Goal: Task Accomplishment & Management: Manage account settings

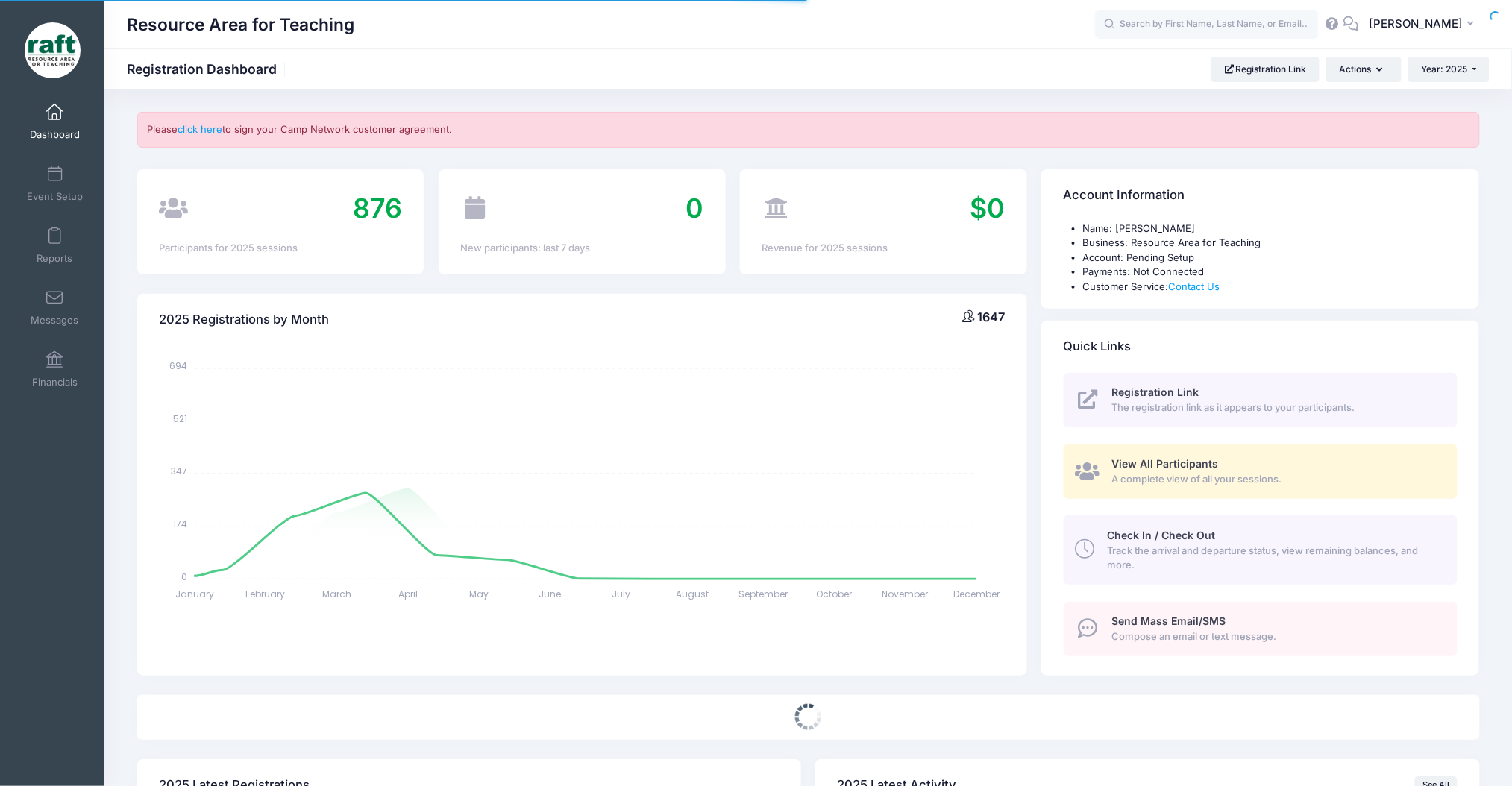
select select
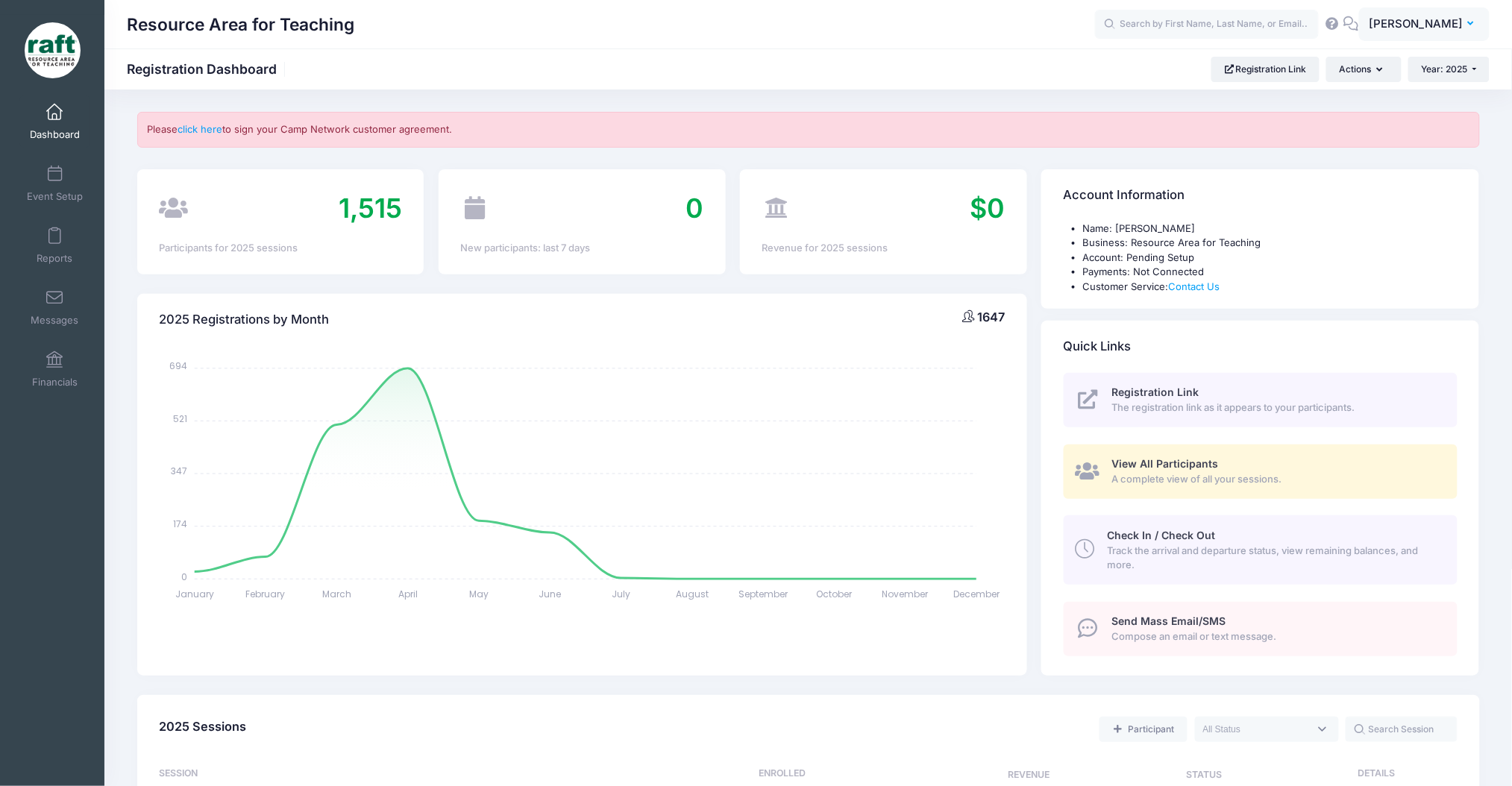
click at [1436, 28] on span "[PERSON_NAME]" at bounding box center [1416, 24] width 94 height 17
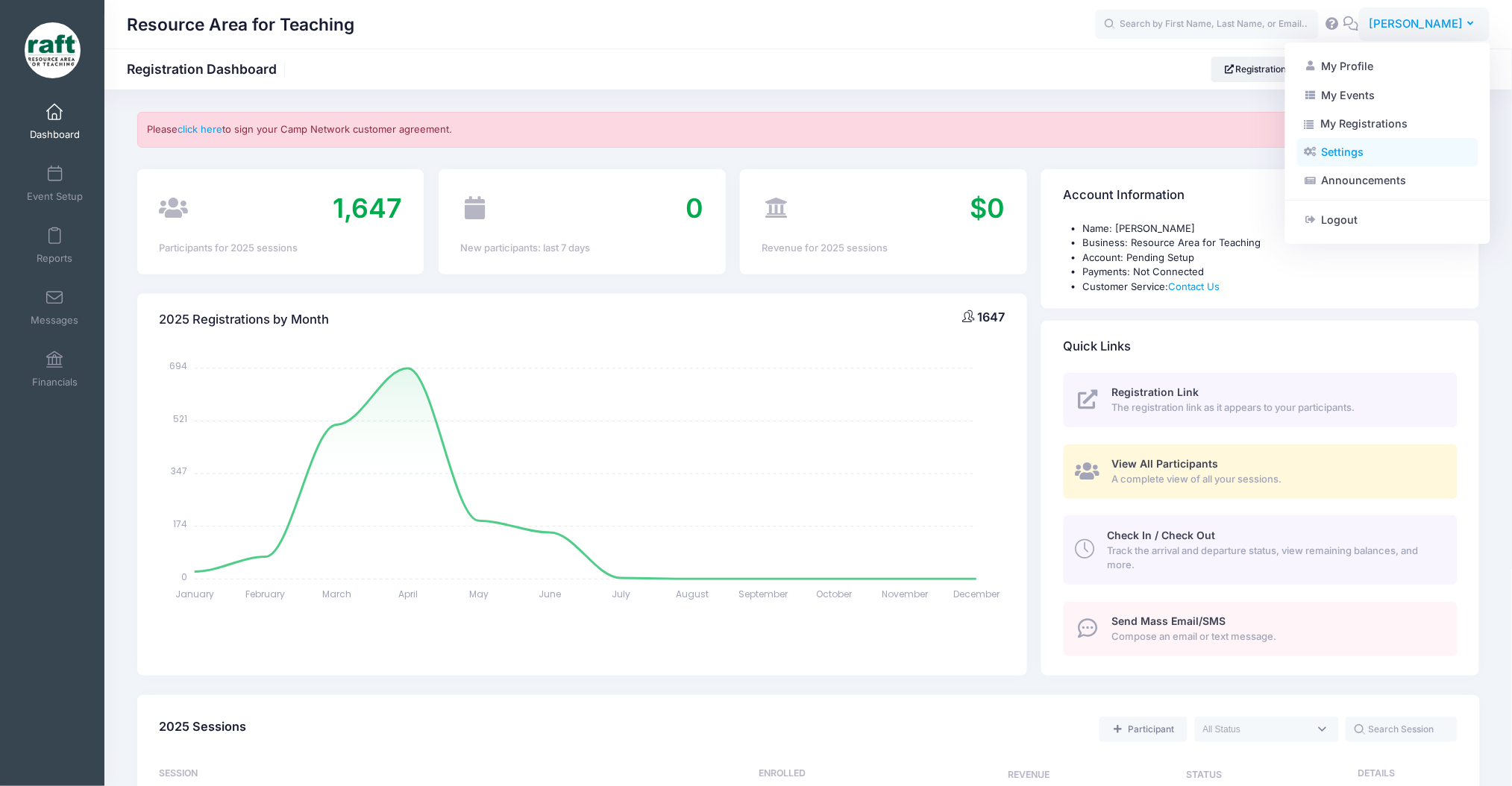
click at [1325, 156] on link "Settings" at bounding box center [1387, 152] width 181 height 29
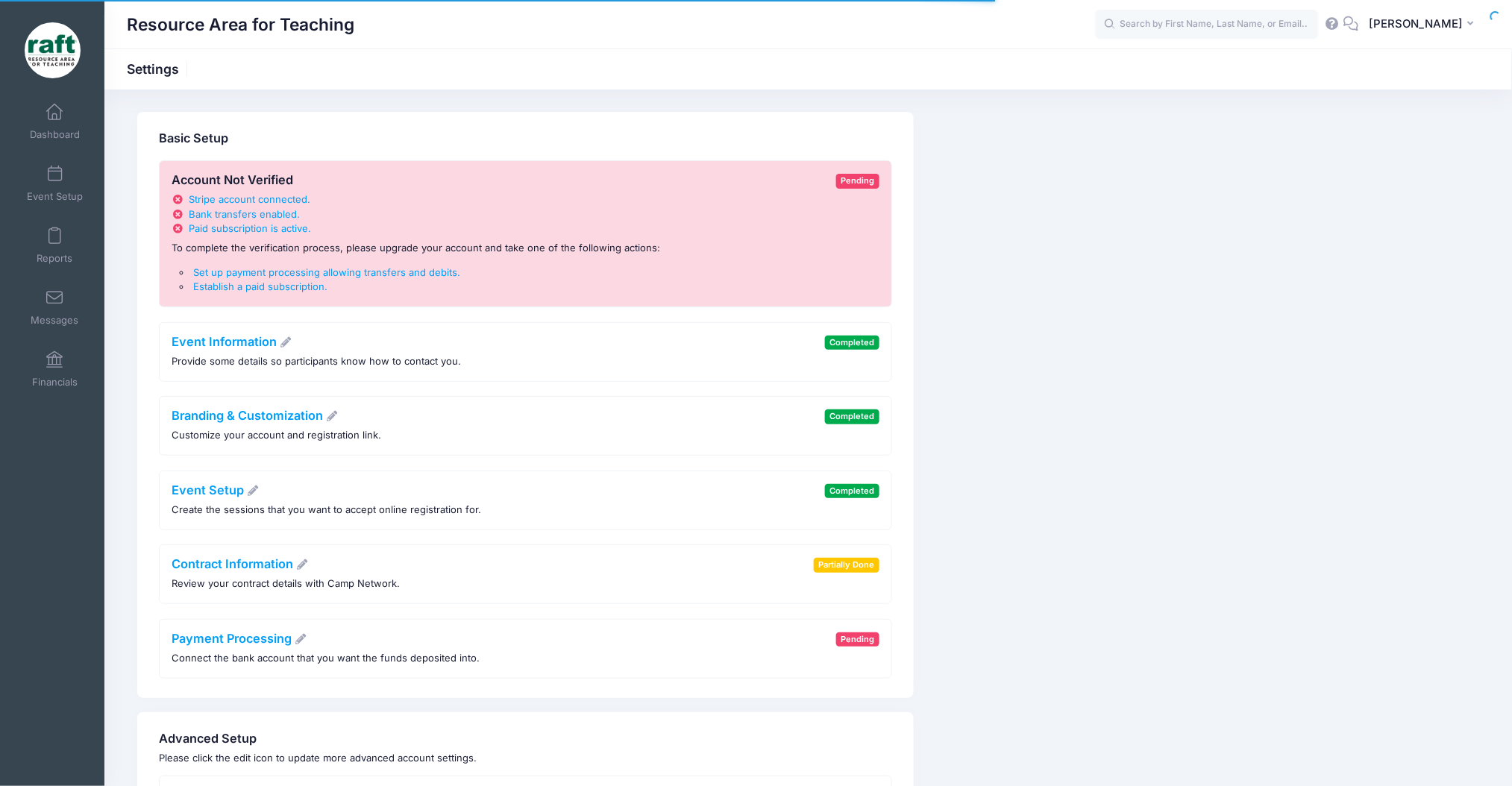
scroll to position [125, 0]
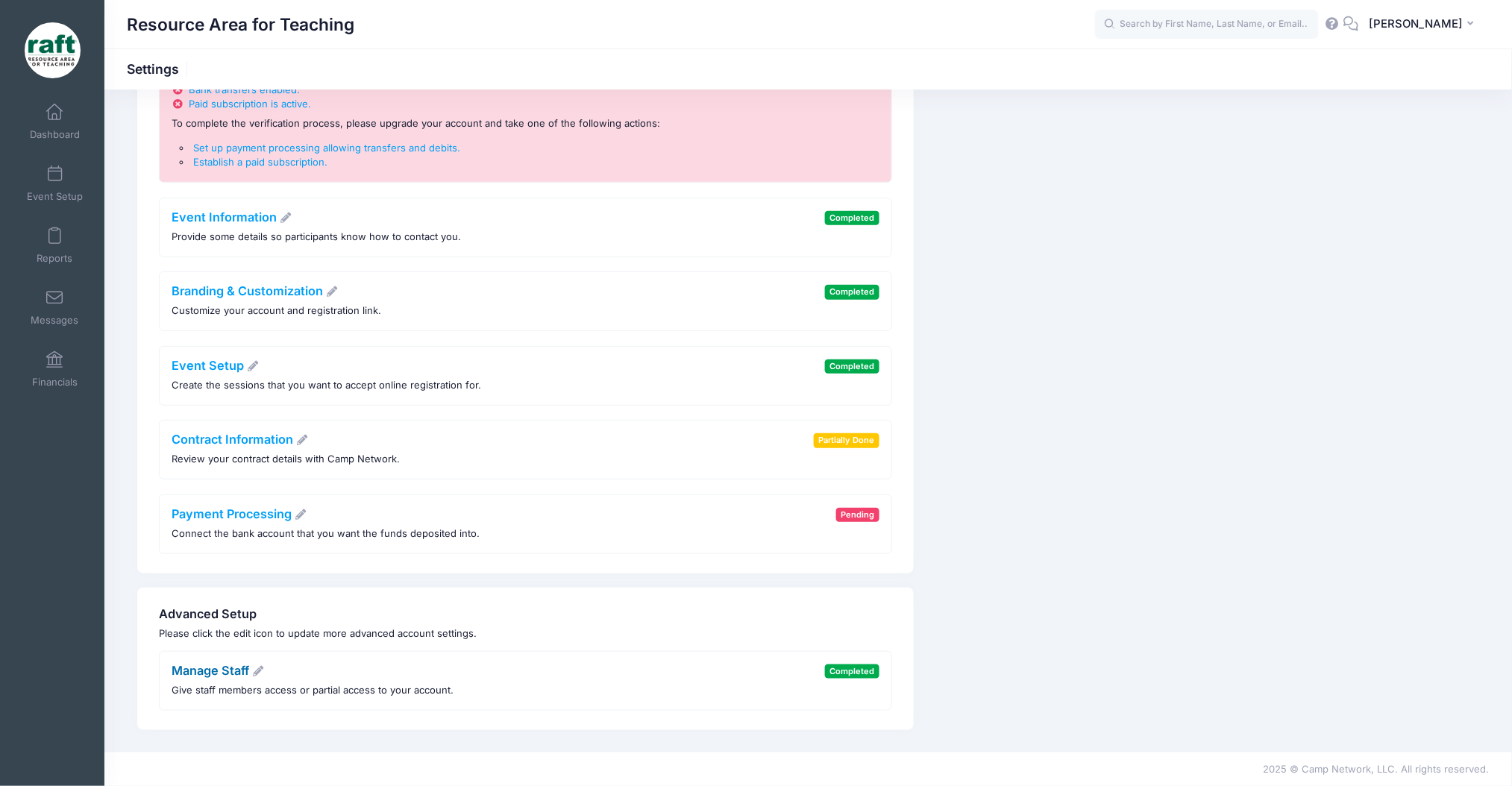
click at [209, 667] on link "Manage Staff" at bounding box center [219, 670] width 93 height 15
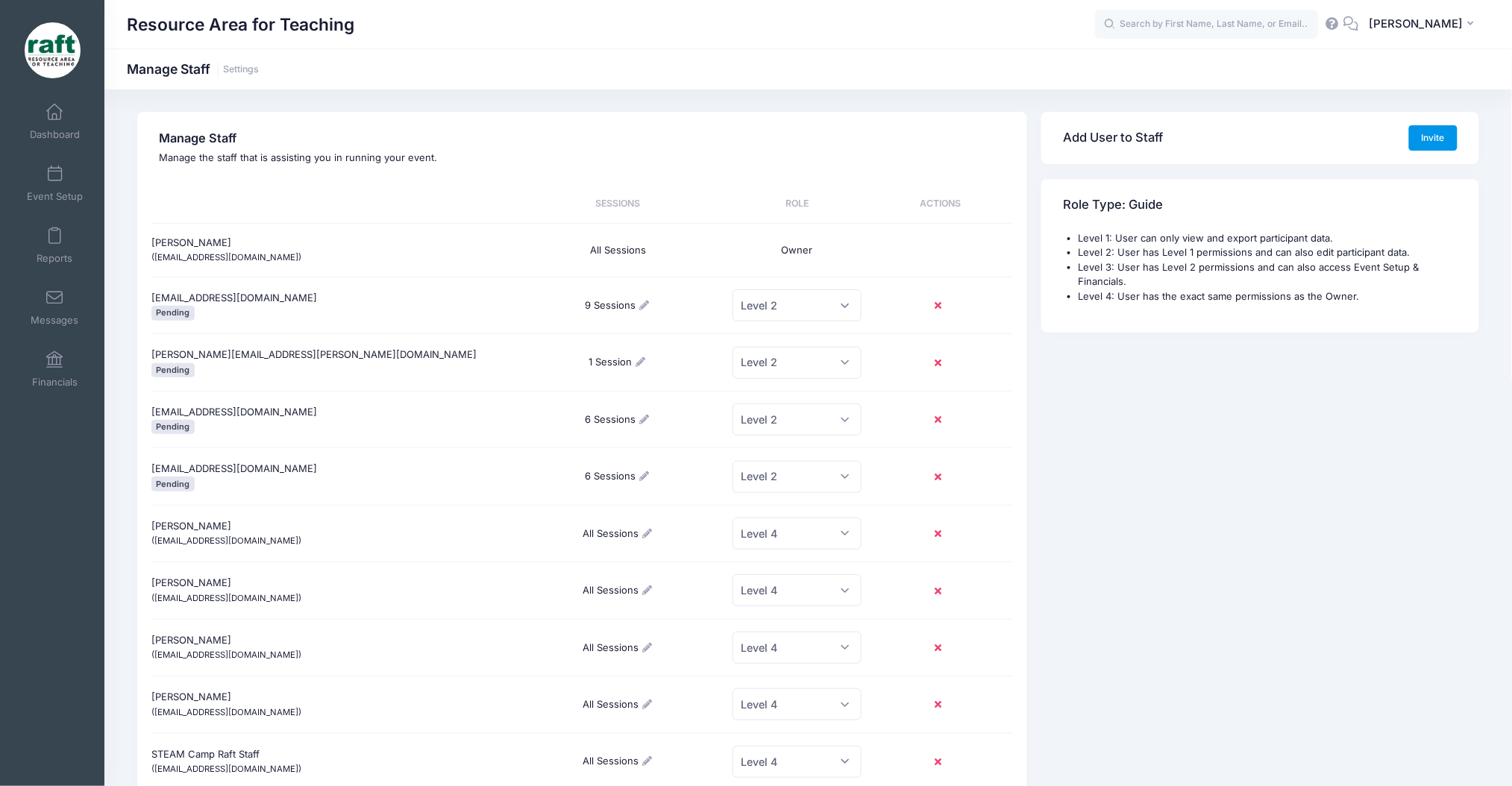
click at [1436, 140] on button "Invite" at bounding box center [1434, 138] width 49 height 26
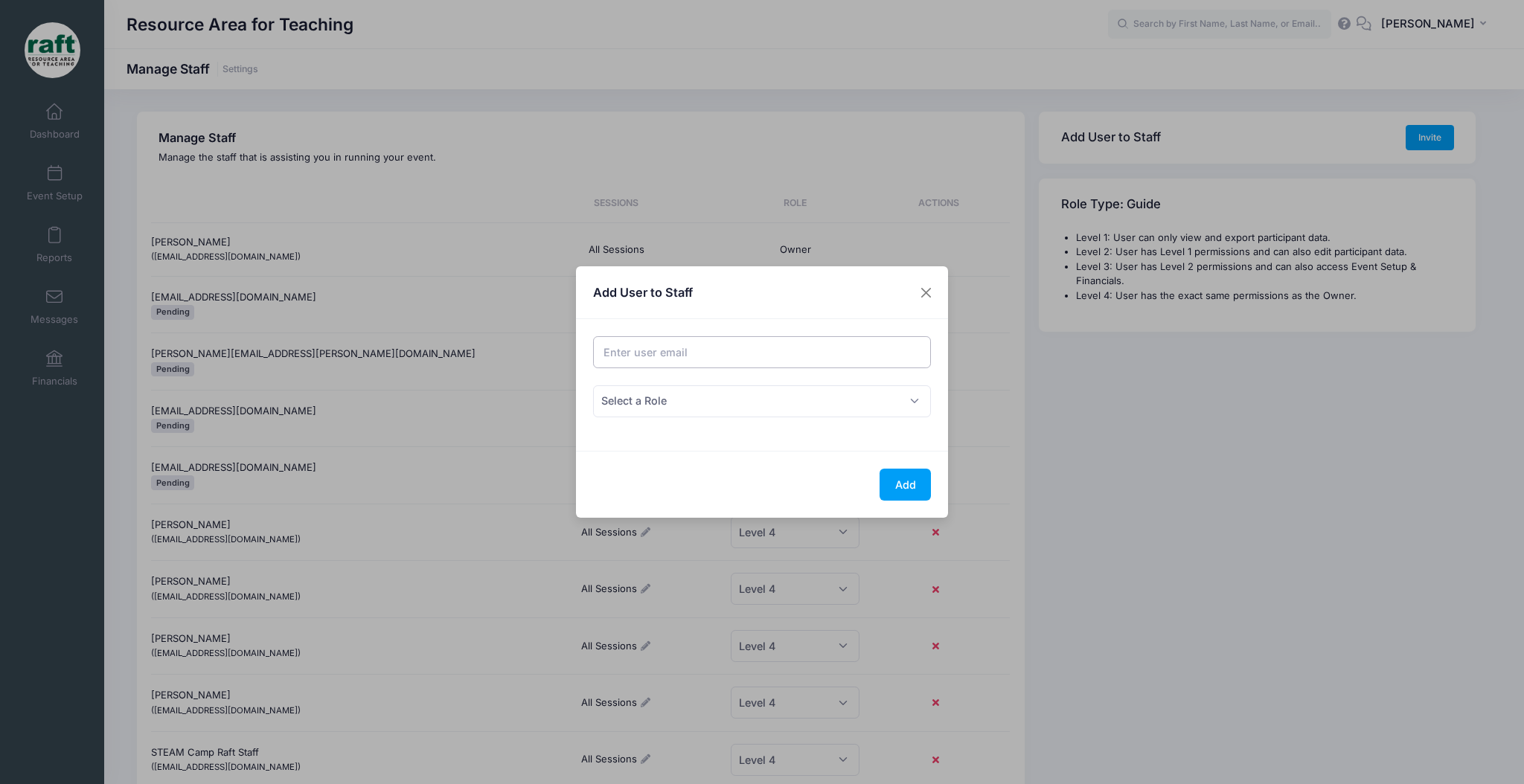
click at [644, 365] on input "Email address" at bounding box center [762, 352] width 338 height 32
type input "[EMAIL_ADDRESS][DOMAIN_NAME]"
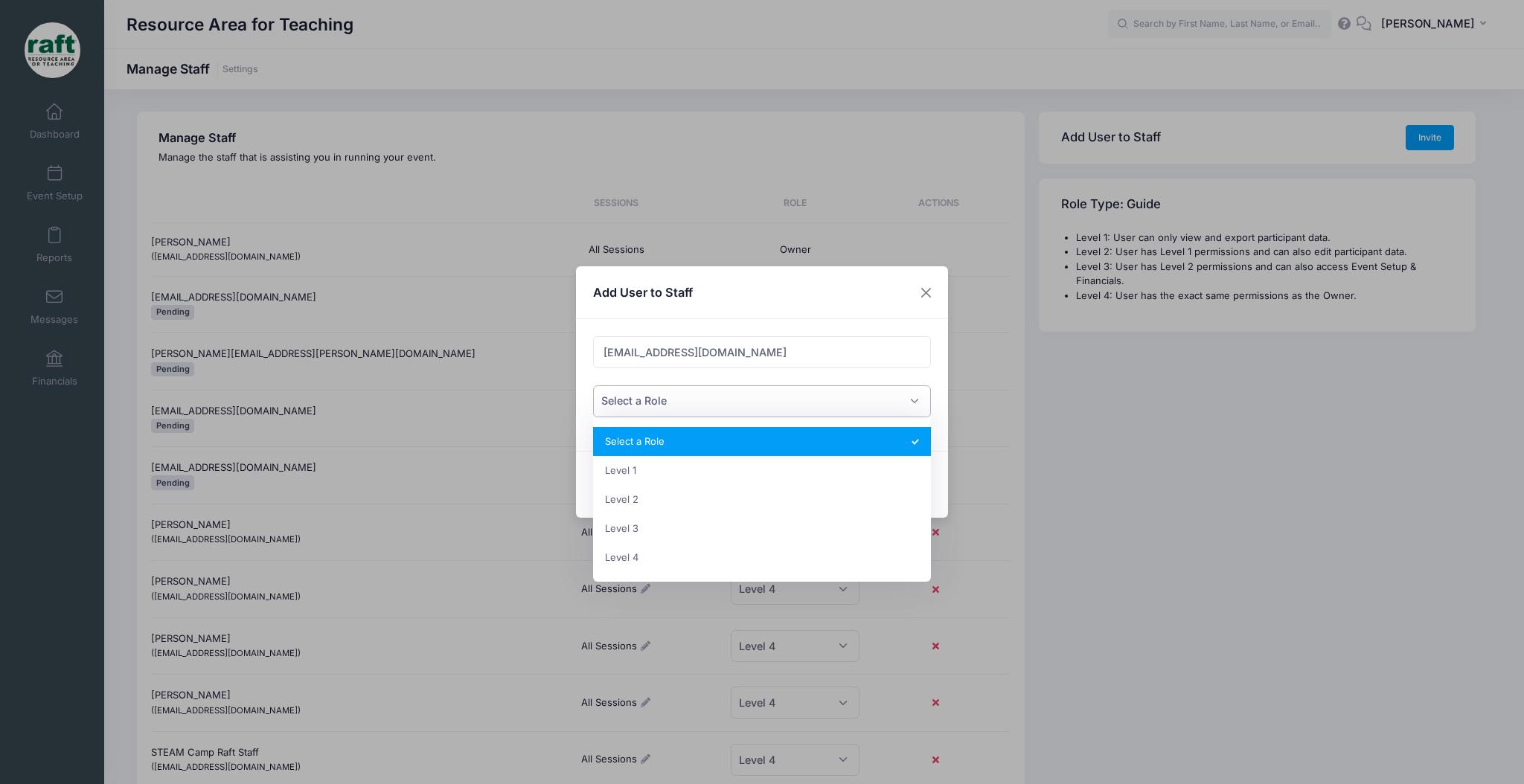
click at [644, 396] on span "Select a Role" at bounding box center [634, 400] width 65 height 16
select select "3"
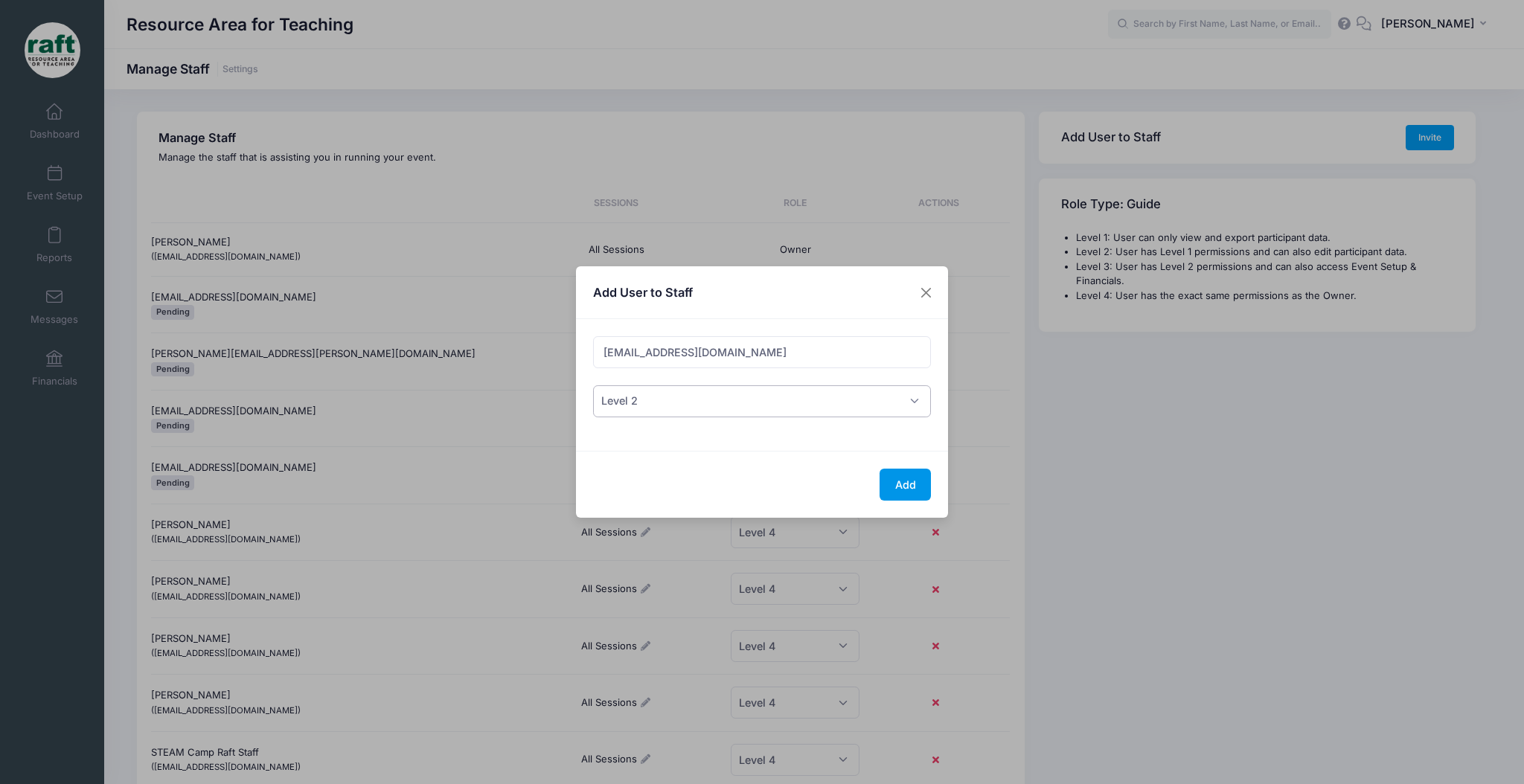
click at [914, 479] on button "Add" at bounding box center [906, 484] width 51 height 32
click at [927, 291] on button "Close" at bounding box center [926, 292] width 27 height 27
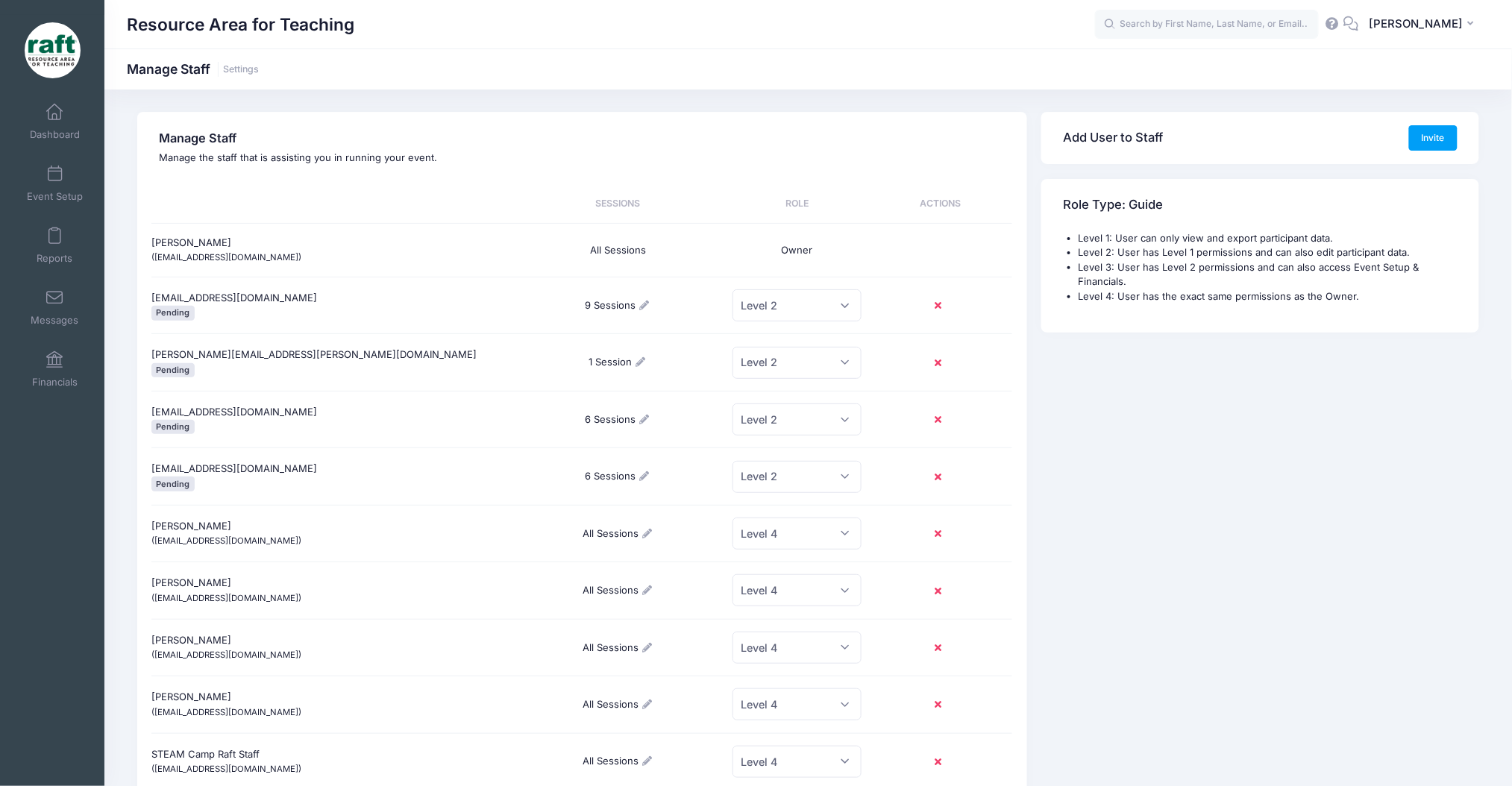
scroll to position [595, 0]
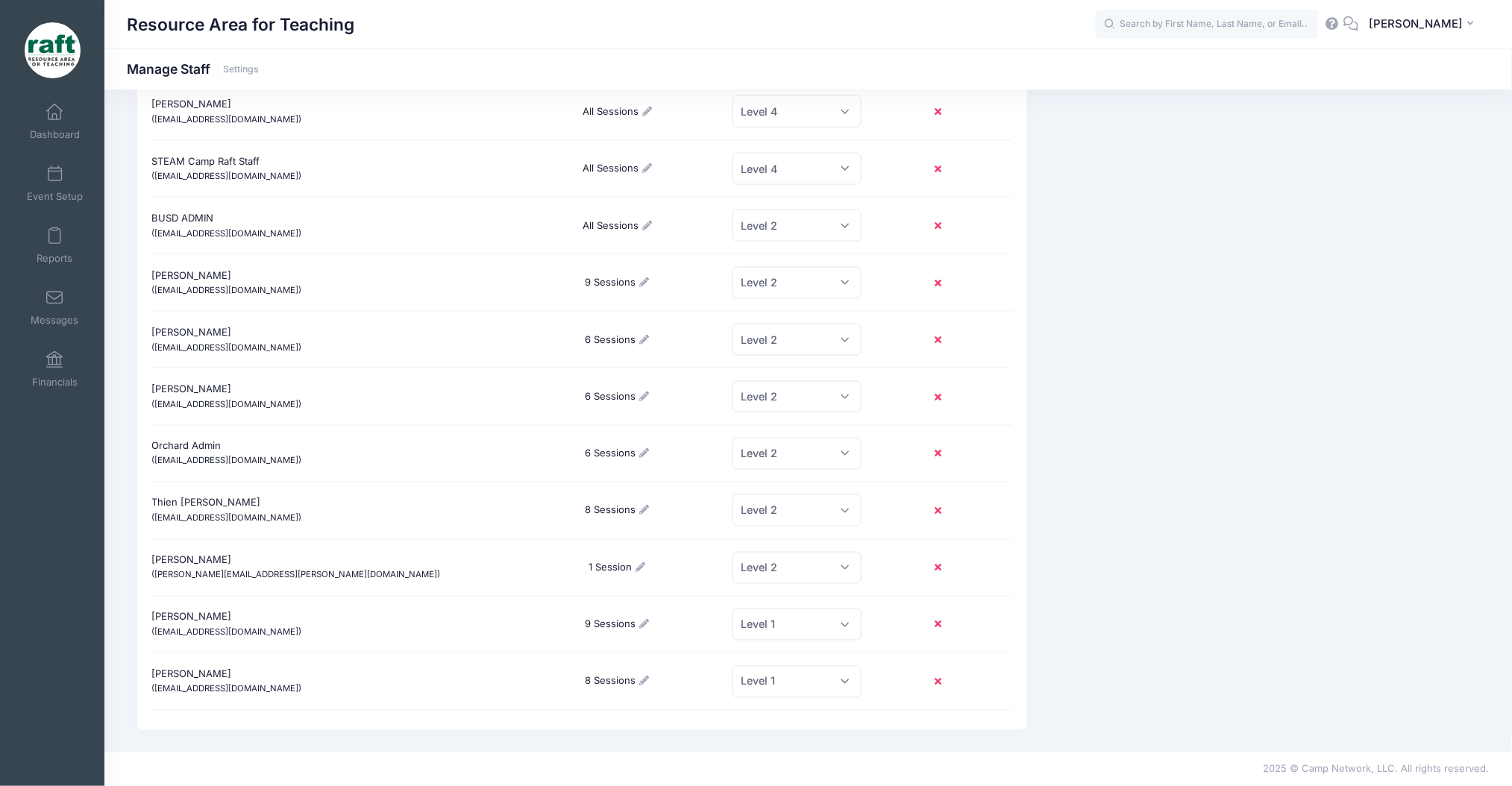
click at [872, 426] on div "Orchard Admin ([EMAIL_ADDRESS][DOMAIN_NAME]) 6 Sessions Select a Role Level 1 L…" at bounding box center [581, 454] width 861 height 56
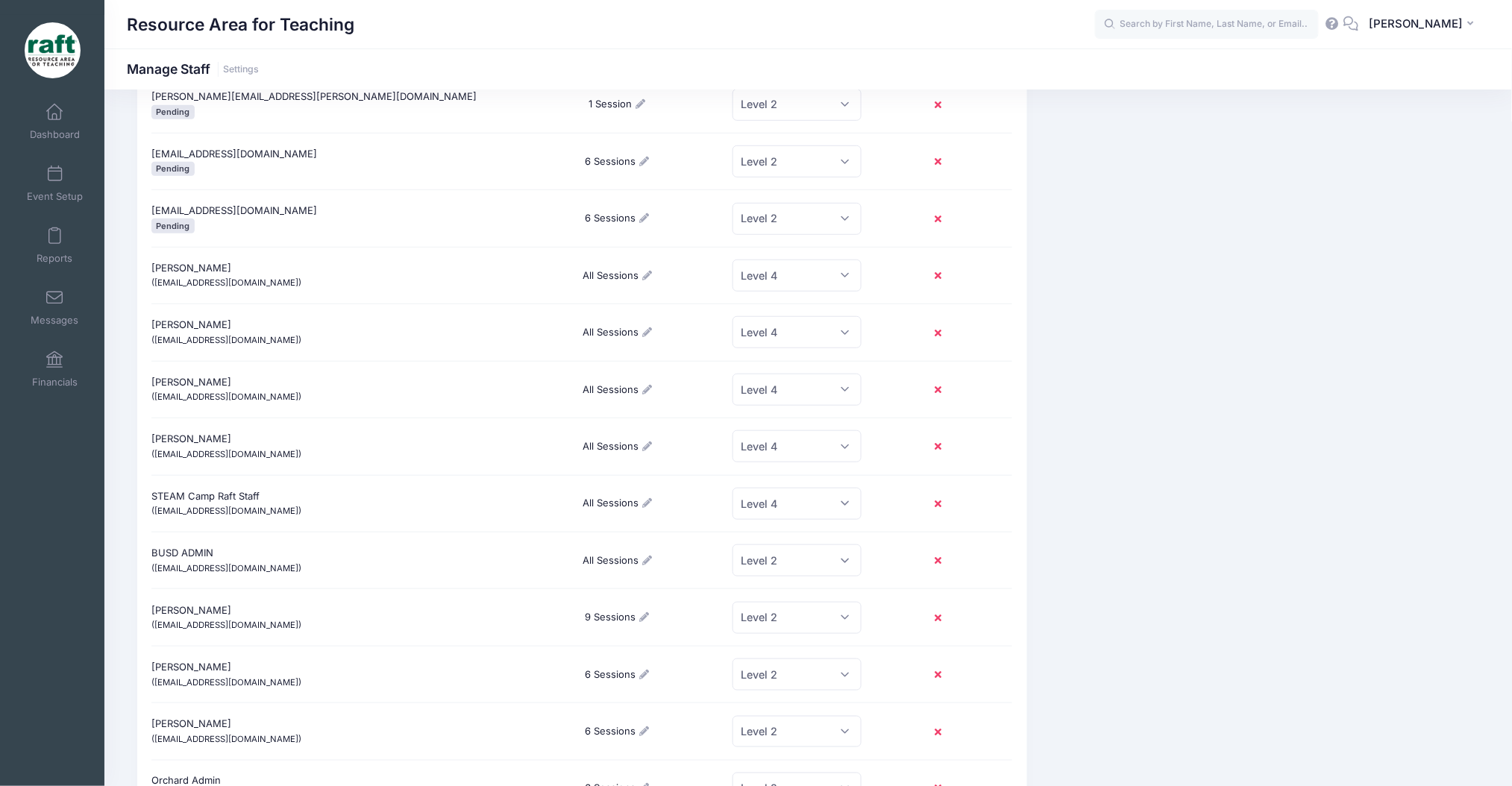
scroll to position [246, 0]
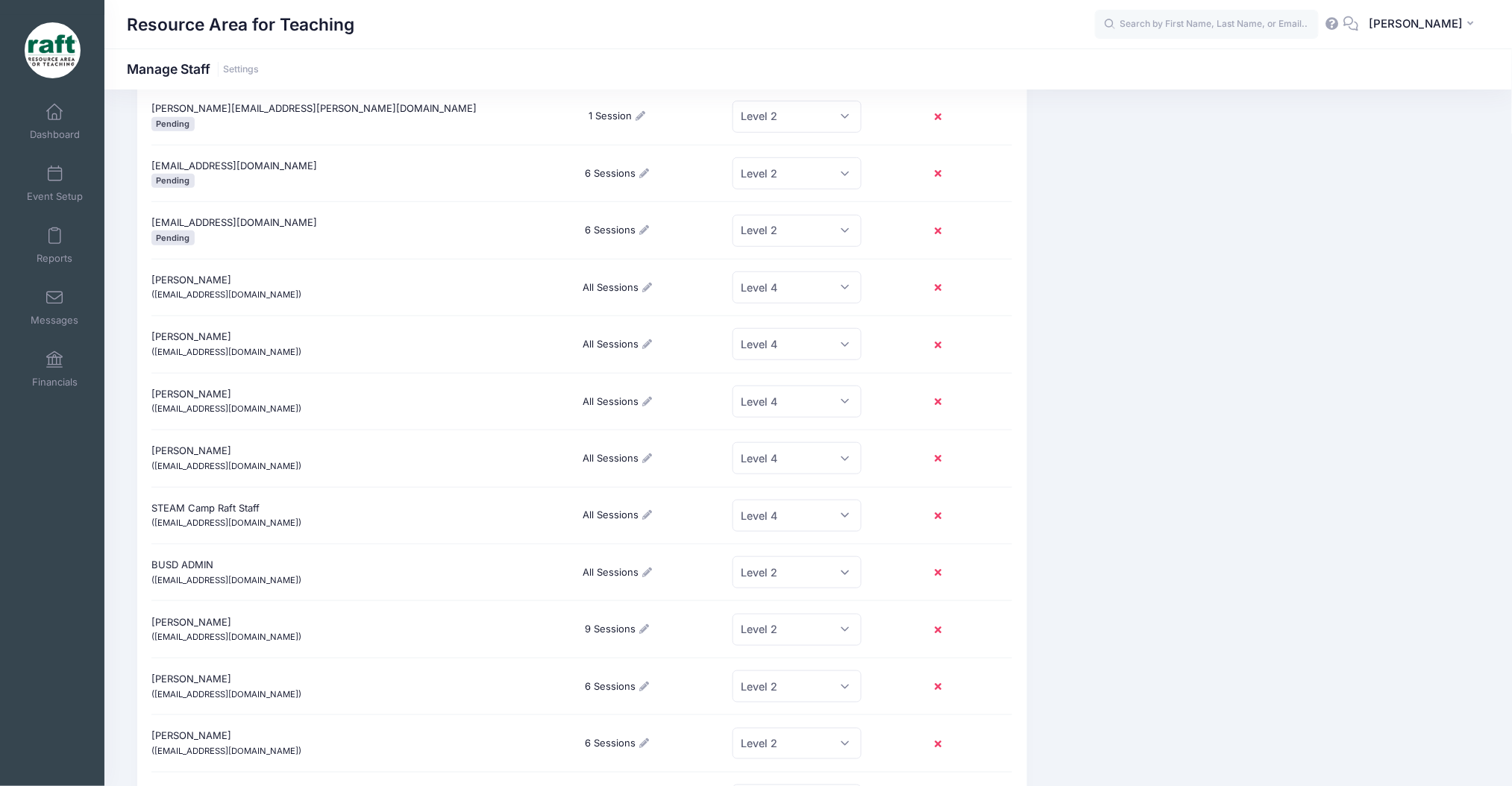
click at [1161, 306] on div "Add User to Staff Invite Role Type: Guide Level 1: User can only view and expor…" at bounding box center [1261, 464] width 452 height 1196
